Goal: Task Accomplishment & Management: Complete application form

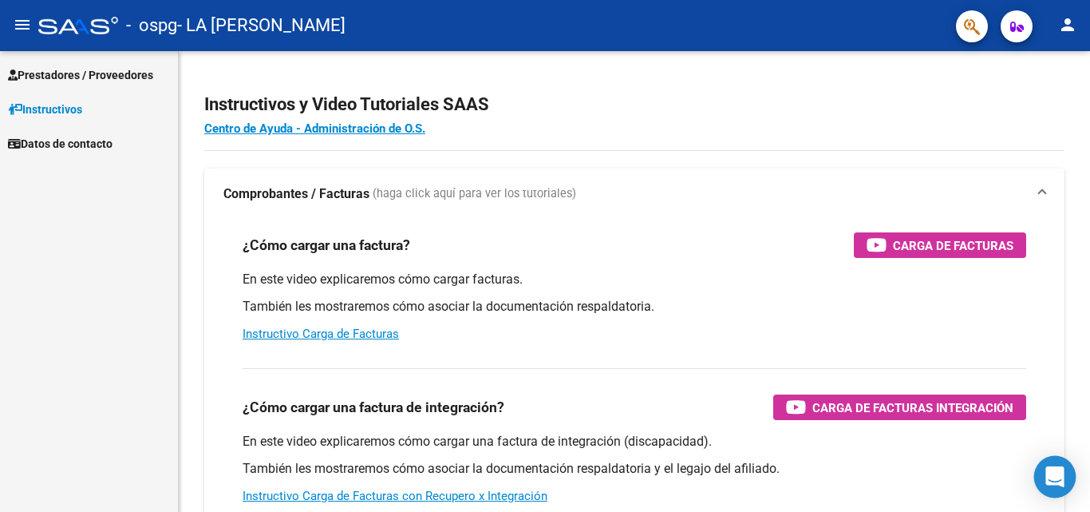
click at [1051, 479] on icon "Open Intercom Messenger" at bounding box center [1055, 476] width 21 height 21
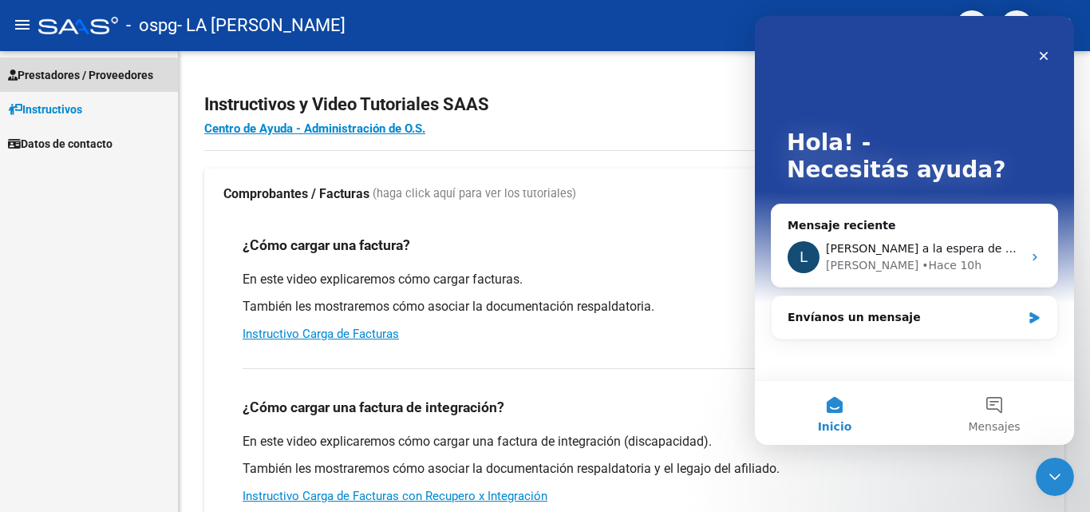
click at [113, 69] on span "Prestadores / Proveedores" at bounding box center [80, 75] width 145 height 18
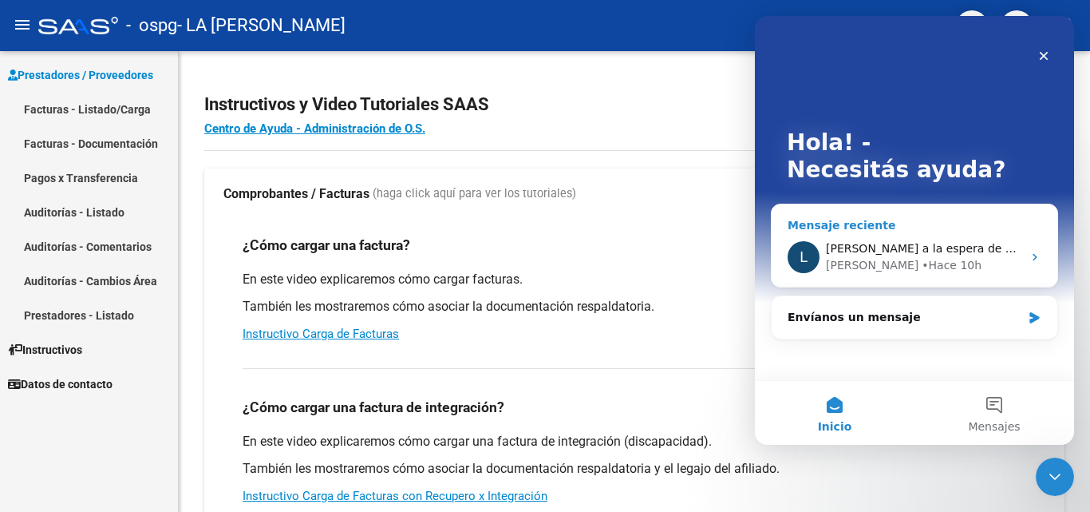
click at [925, 247] on span "[PERSON_NAME] a la espera de sus comentarios" at bounding box center [961, 248] width 271 height 13
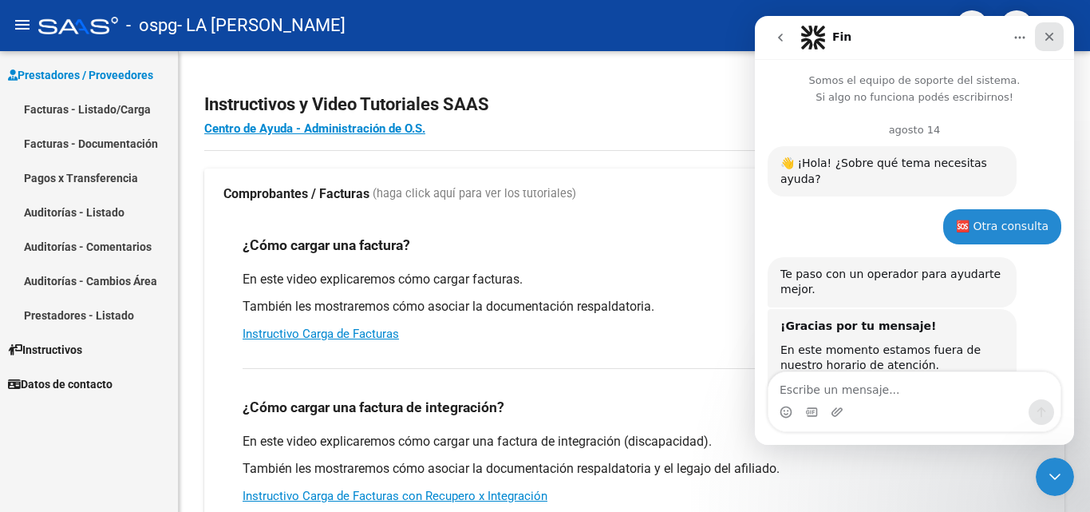
click at [1052, 41] on icon "Cerrar" at bounding box center [1049, 36] width 13 height 13
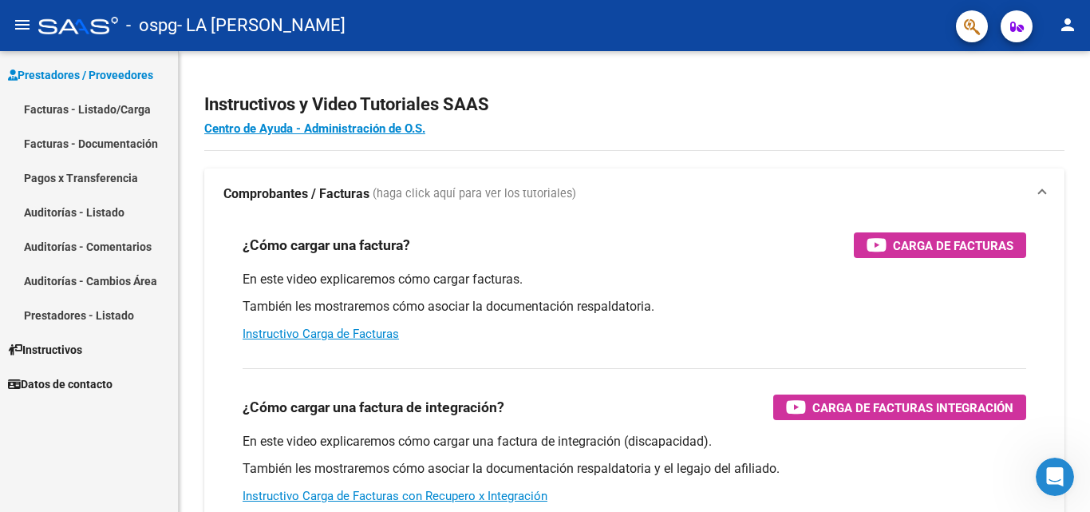
click at [114, 134] on link "Facturas - Documentación" at bounding box center [89, 143] width 178 height 34
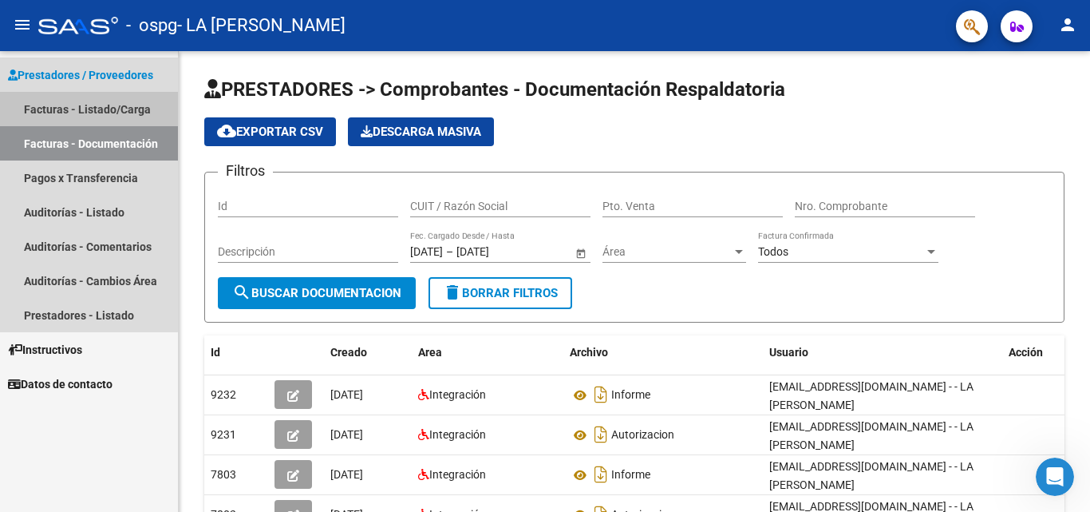
click at [45, 106] on link "Facturas - Listado/Carga" at bounding box center [89, 109] width 178 height 34
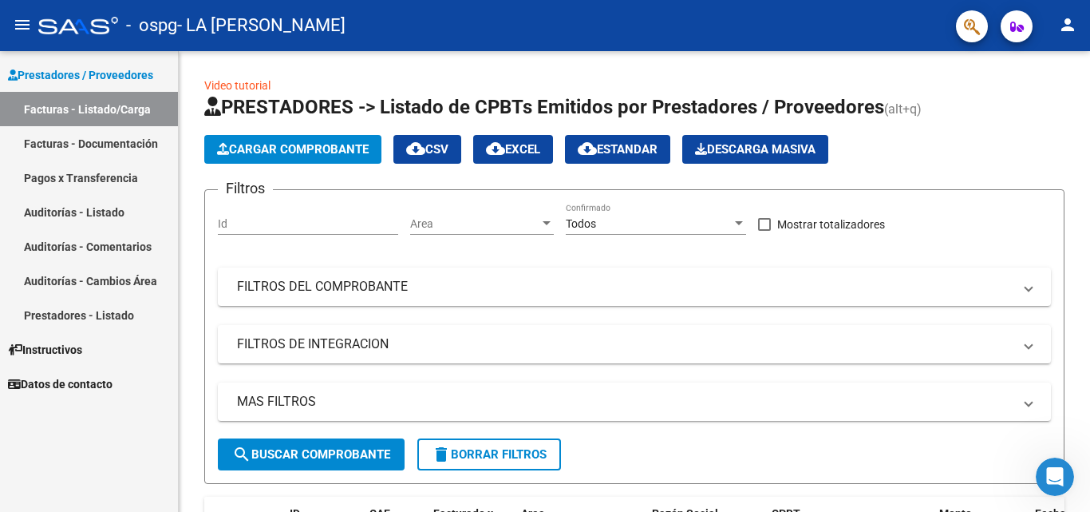
click at [113, 144] on link "Facturas - Documentación" at bounding box center [89, 143] width 178 height 34
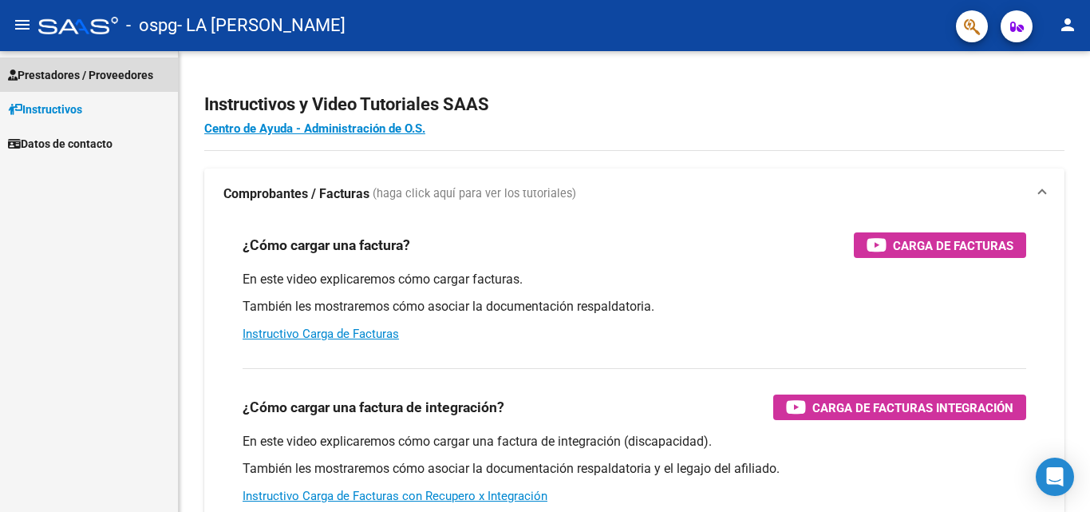
click at [109, 63] on link "Prestadores / Proveedores" at bounding box center [89, 74] width 178 height 34
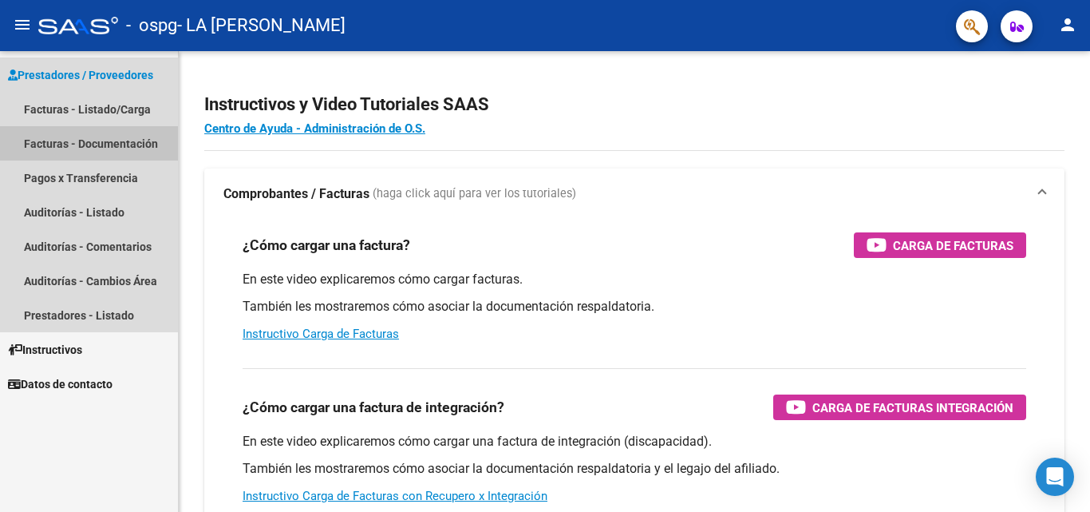
click at [86, 137] on link "Facturas - Documentación" at bounding box center [89, 143] width 178 height 34
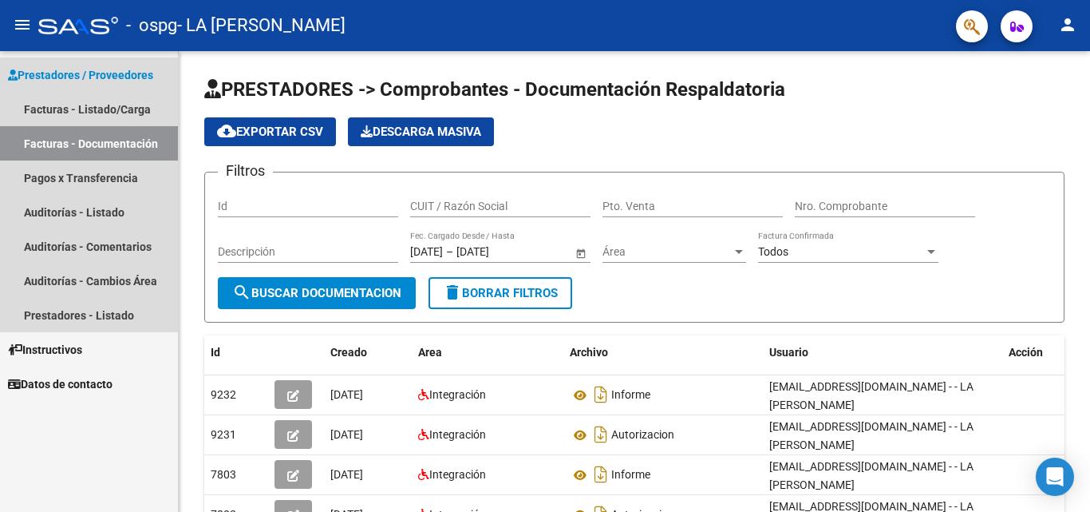
click at [122, 143] on link "Facturas - Documentación" at bounding box center [89, 143] width 178 height 34
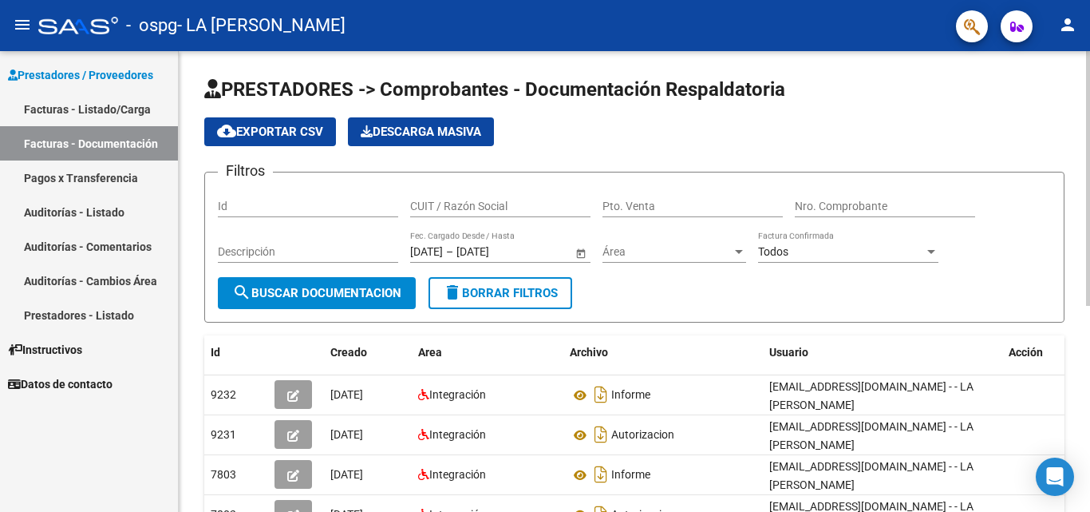
click at [296, 286] on span "search Buscar Documentacion" at bounding box center [316, 293] width 169 height 14
click at [316, 290] on span "search Buscar Documentacion" at bounding box center [316, 293] width 169 height 14
click at [271, 136] on span "cloud_download Exportar CSV" at bounding box center [270, 132] width 106 height 14
click at [867, 91] on h1 "PRESTADORES -> Comprobantes - Documentación Respaldatoria" at bounding box center [634, 91] width 860 height 28
click at [105, 109] on link "Facturas - Listado/Carga" at bounding box center [89, 109] width 178 height 34
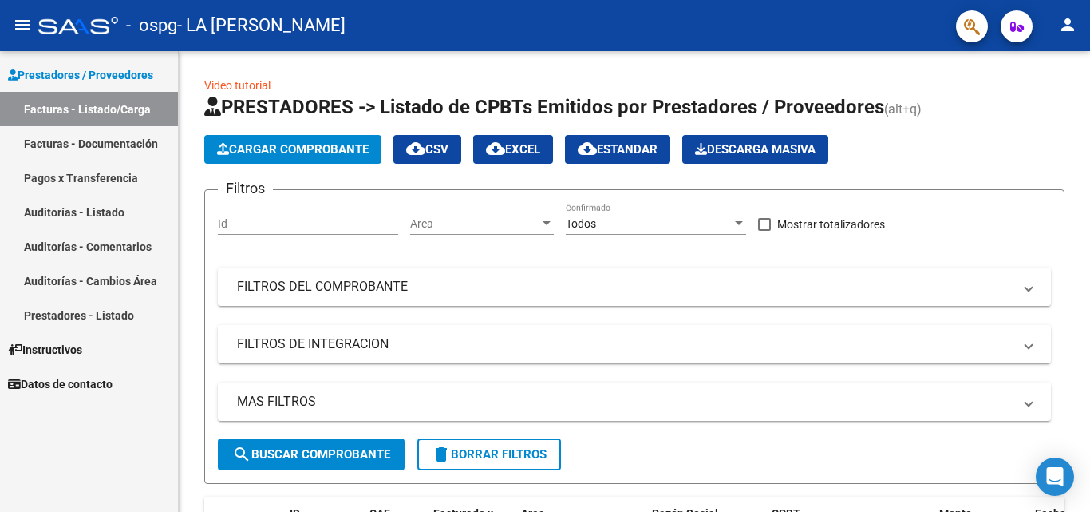
click at [305, 453] on span "search Buscar Comprobante" at bounding box center [311, 454] width 158 height 14
click at [269, 154] on span "Cargar Comprobante" at bounding box center [293, 149] width 152 height 14
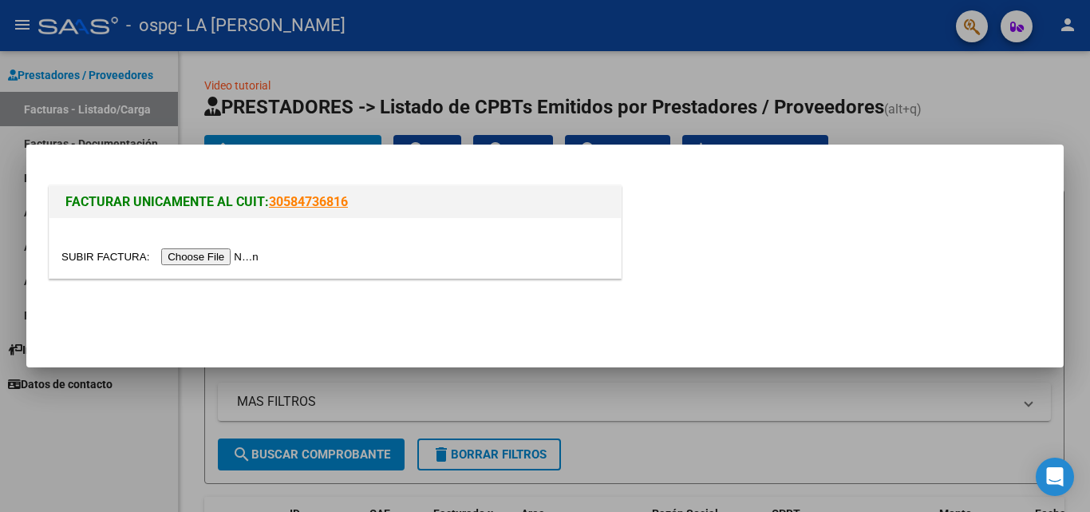
click at [1033, 91] on div at bounding box center [545, 256] width 1090 height 512
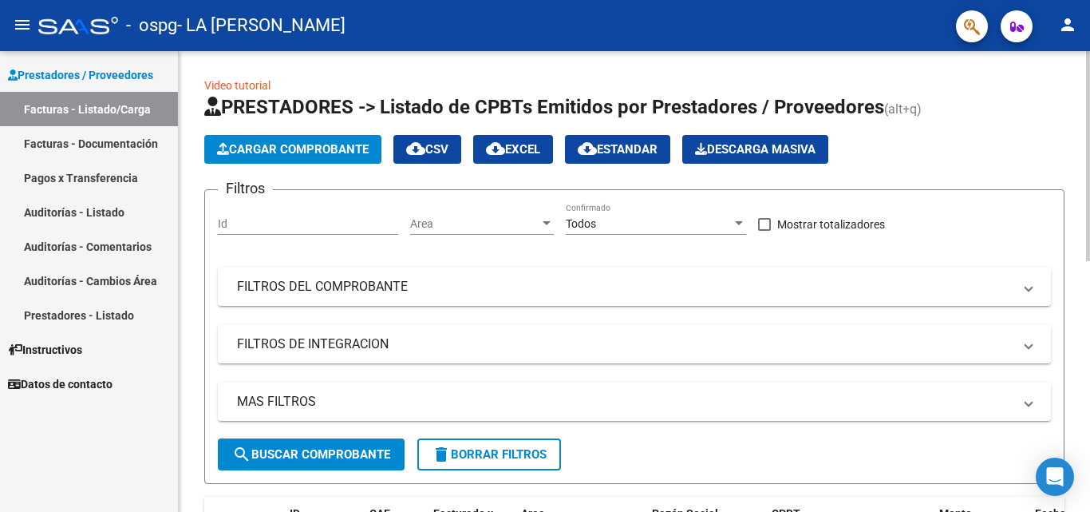
click at [1087, 500] on div at bounding box center [1088, 281] width 4 height 461
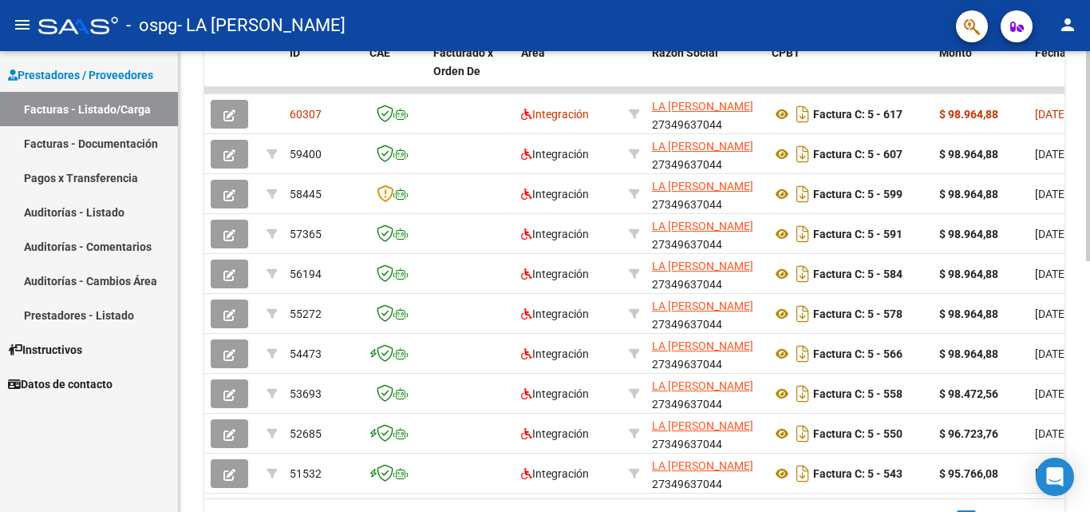
click at [1074, 85] on div "Video tutorial PRESTADORES -> Listado de CPBTs Emitidos por Prestadores / Prove…" at bounding box center [634, 90] width 911 height 999
click at [1078, 66] on div "Video tutorial PRESTADORES -> Listado de CPBTs Emitidos por Prestadores / Prove…" at bounding box center [634, 90] width 911 height 999
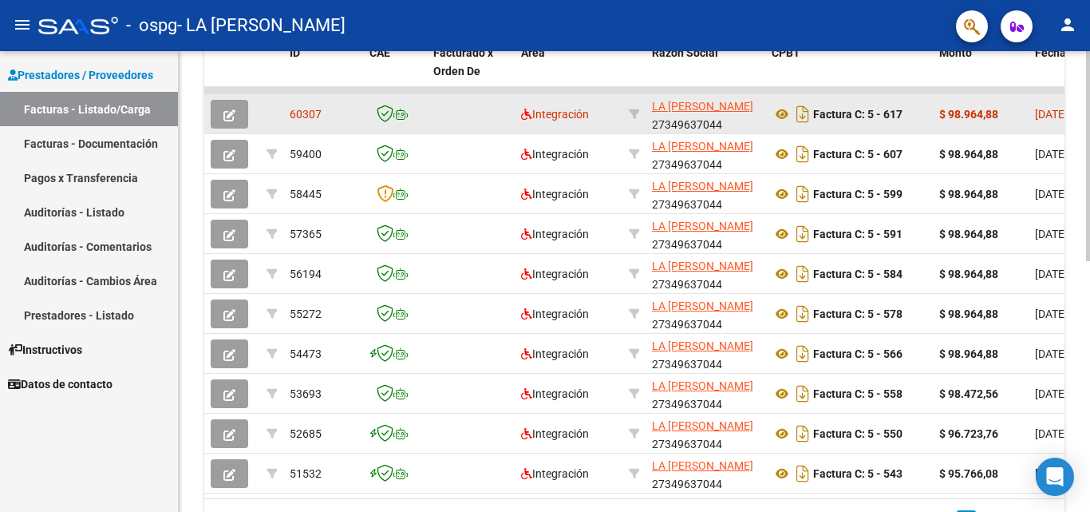
click at [229, 115] on icon "button" at bounding box center [229, 115] width 12 height 12
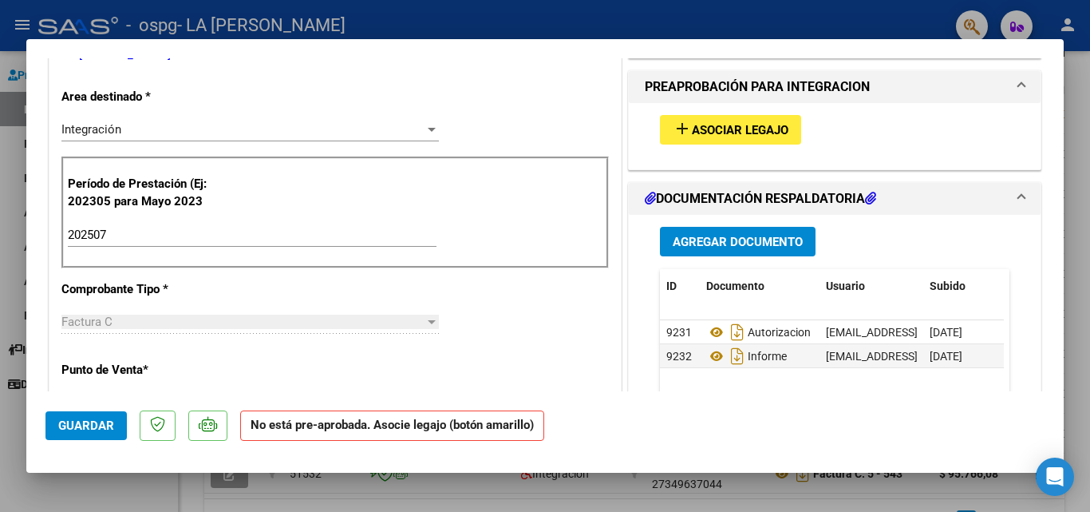
scroll to position [351, 0]
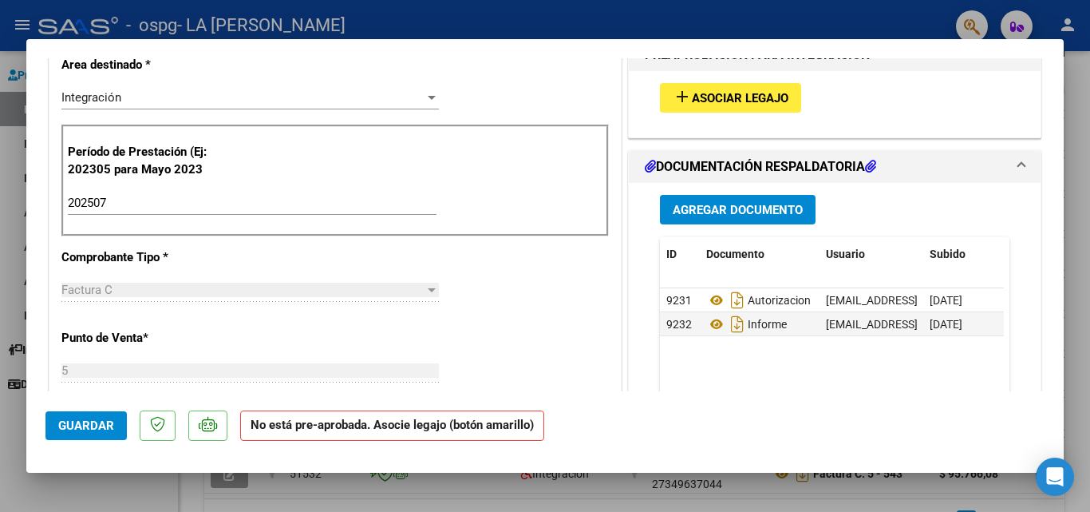
click at [722, 208] on span "Agregar Documento" at bounding box center [738, 210] width 130 height 14
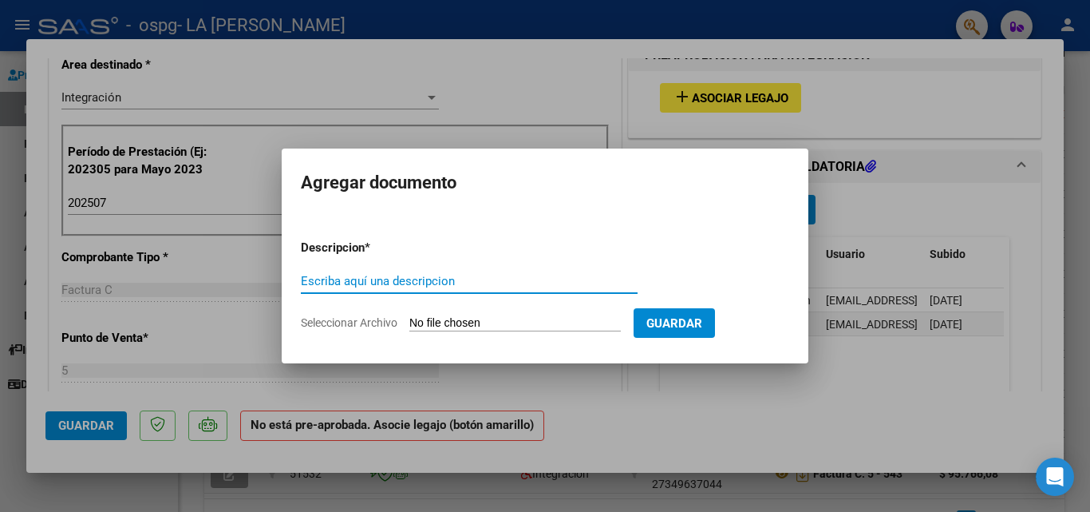
click at [434, 283] on input "Escriba aquí una descripcion" at bounding box center [469, 281] width 337 height 14
type input "a"
type input "Asistencia Julio Factura 617"
click at [345, 322] on span "Seleccionar Archivo" at bounding box center [349, 322] width 97 height 13
click at [409, 322] on input "Seleccionar Archivo" at bounding box center [514, 323] width 211 height 15
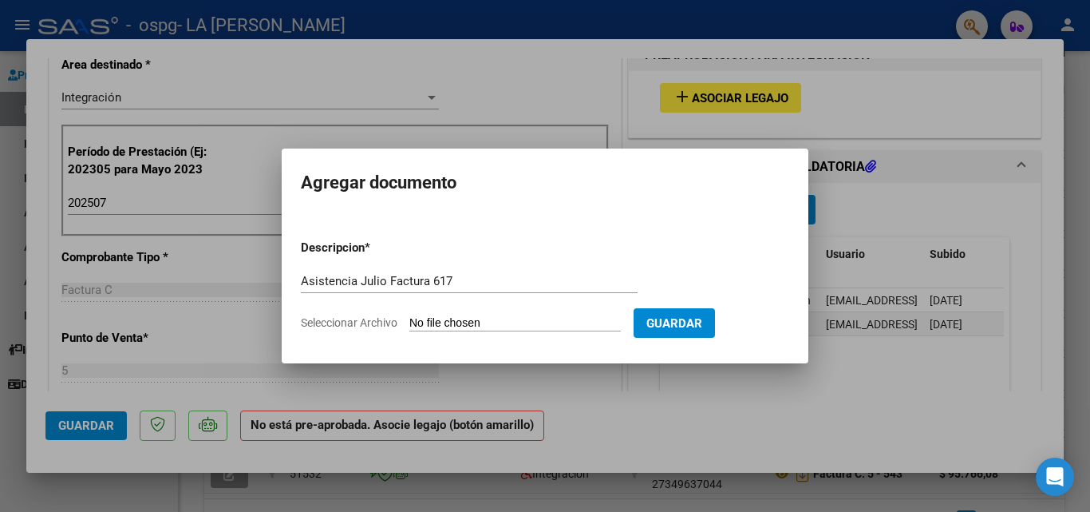
type input "C:\fakepath\Asistencia Julio Jaz.jpg"
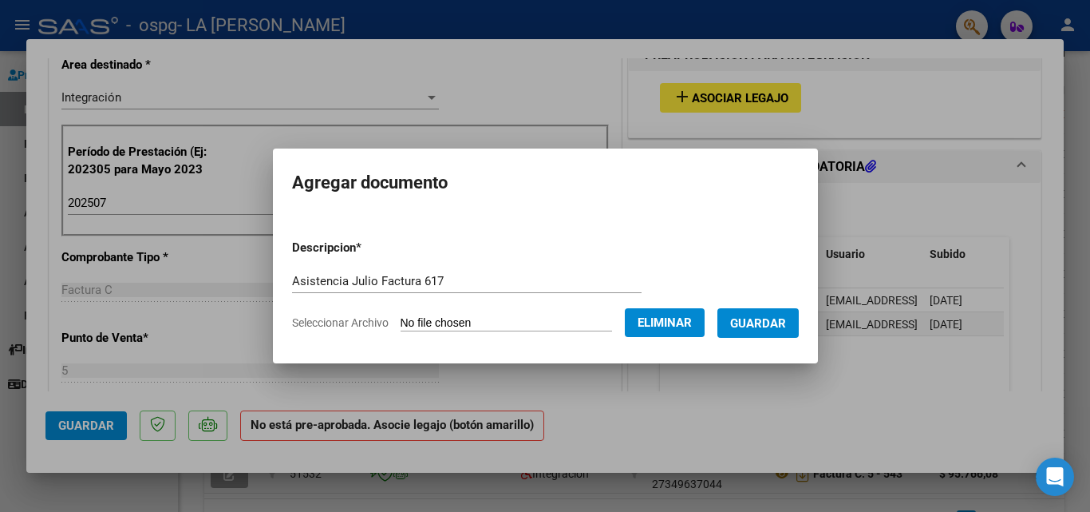
click at [642, 266] on form "Descripcion * Asistencia Julio Factura 617 Escriba aquí una descripcion Selecci…" at bounding box center [545, 285] width 507 height 117
click at [773, 322] on span "Guardar" at bounding box center [758, 323] width 56 height 14
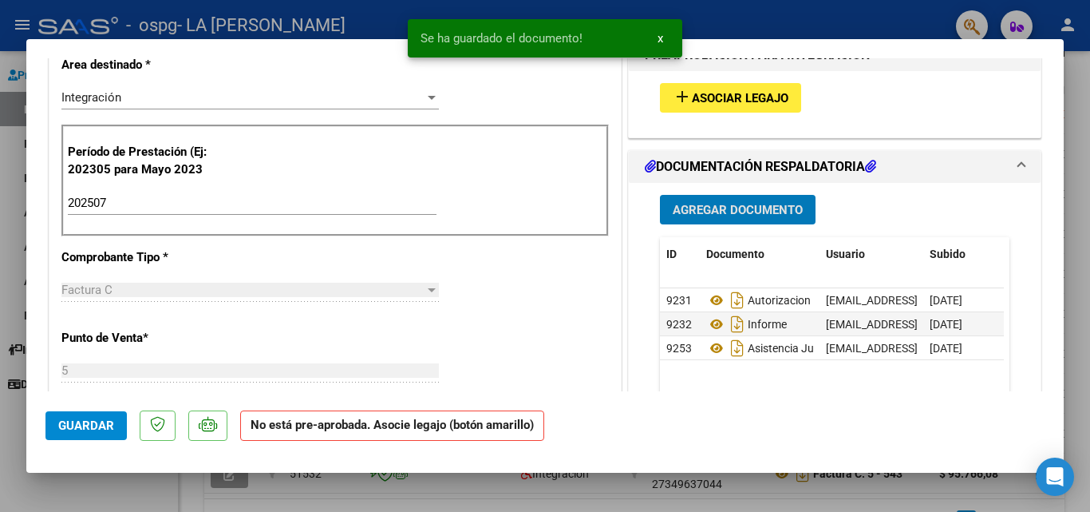
click at [1077, 97] on div at bounding box center [545, 256] width 1090 height 512
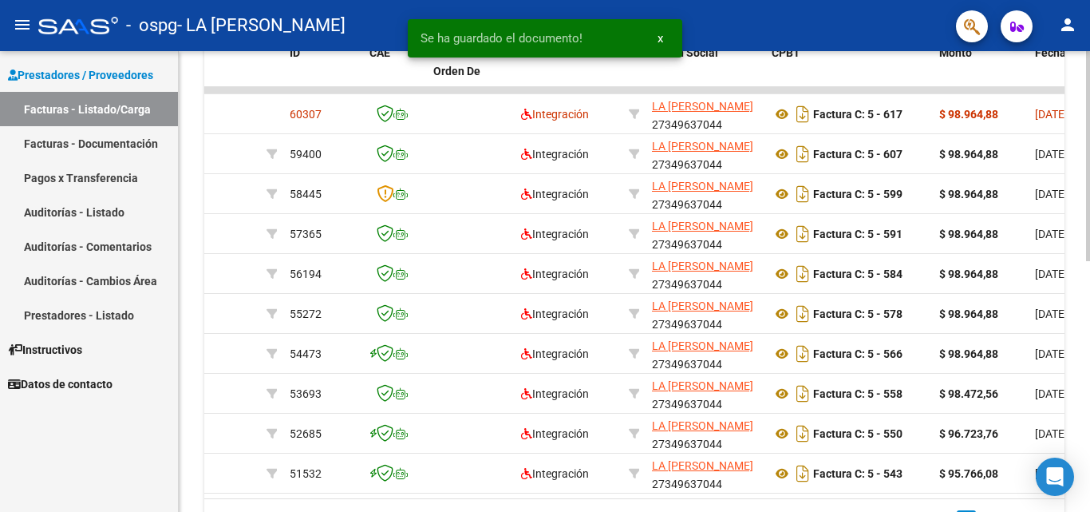
click at [1073, 73] on div "Video tutorial PRESTADORES -> Listado de CPBTs Emitidos por Prestadores / Prove…" at bounding box center [634, 90] width 911 height 999
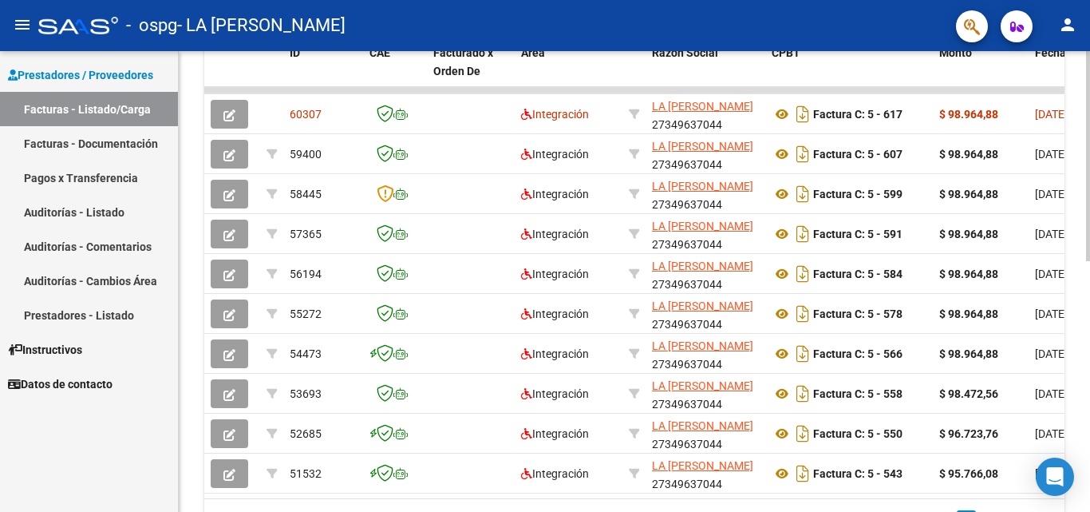
click at [1086, 112] on div at bounding box center [1088, 281] width 4 height 461
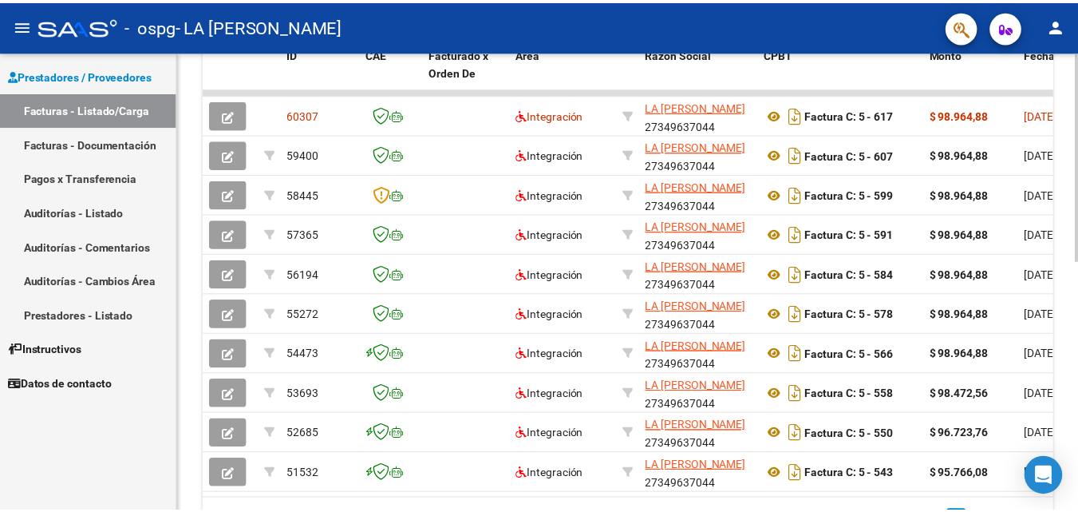
scroll to position [0, 0]
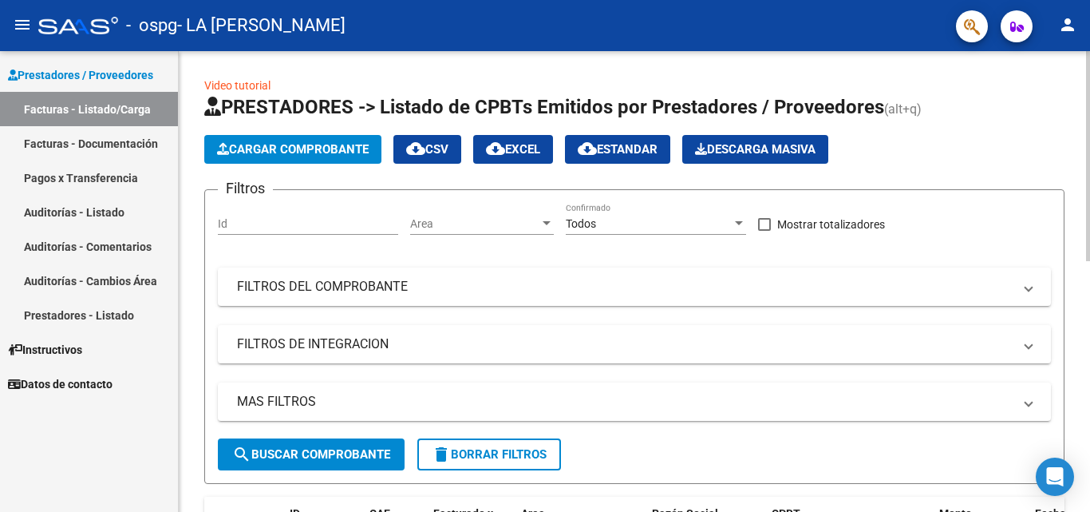
click at [1086, 112] on div at bounding box center [1088, 156] width 4 height 210
click at [1064, 26] on mat-icon "person" at bounding box center [1067, 24] width 19 height 19
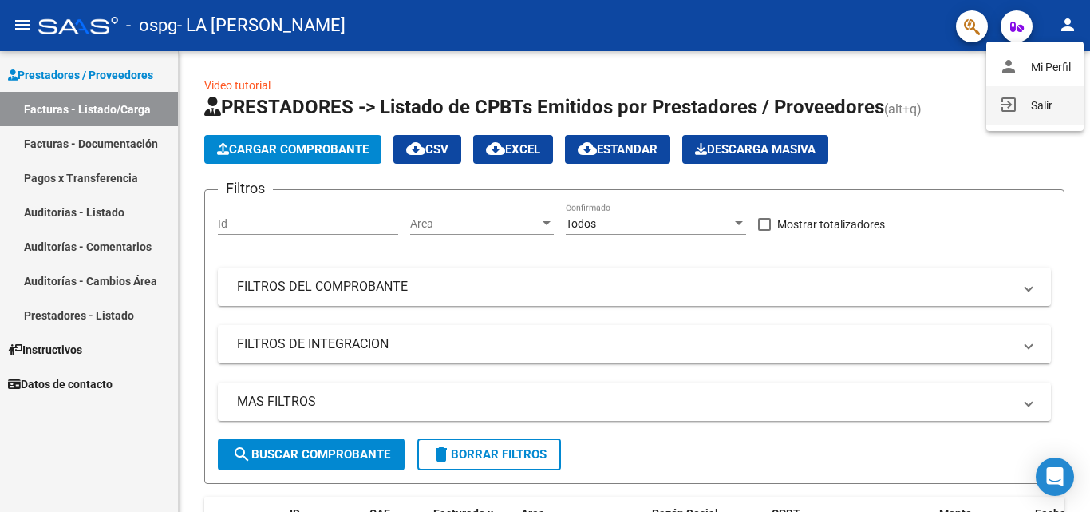
click at [1034, 106] on button "exit_to_app Salir" at bounding box center [1034, 105] width 97 height 38
